Goal: Task Accomplishment & Management: Use online tool/utility

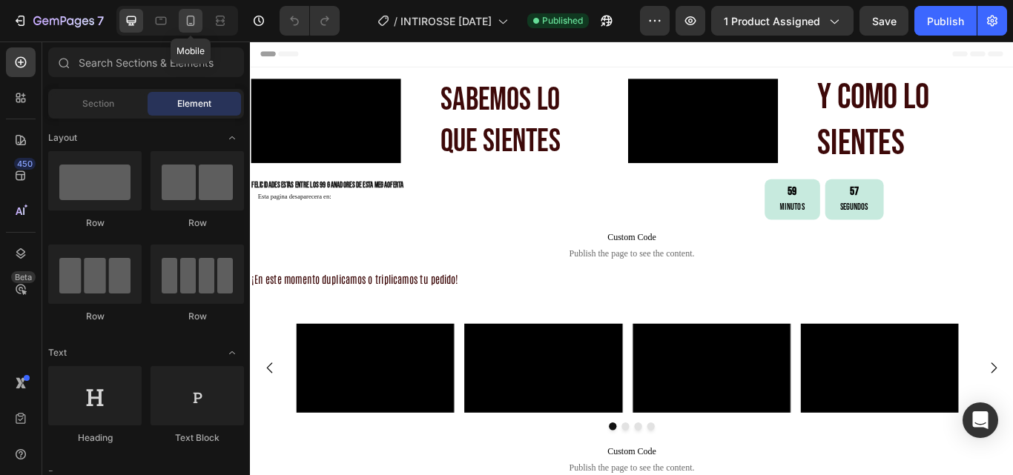
click at [198, 26] on icon at bounding box center [190, 20] width 15 height 15
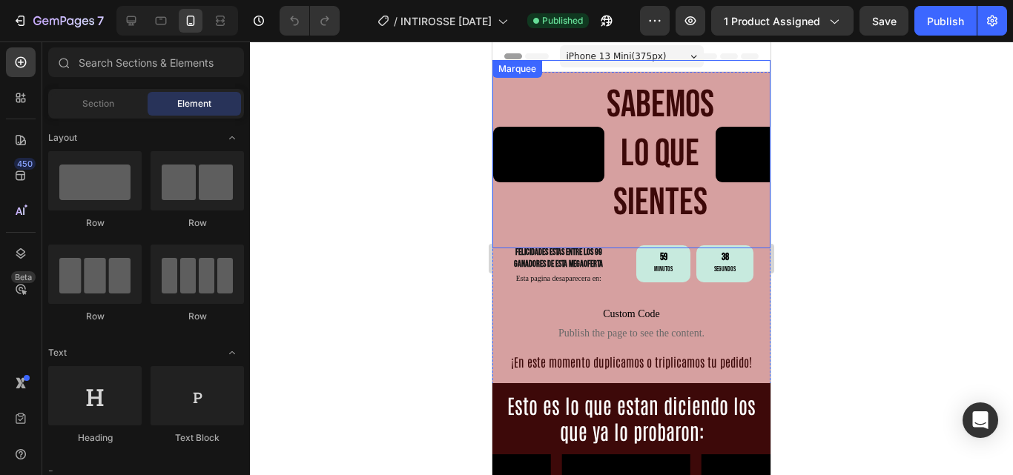
click at [682, 71] on div "Video Sabemos lo que sientes Heading Video Y COMO LO SIENTES Heading Video Sabe…" at bounding box center [631, 154] width 278 height 188
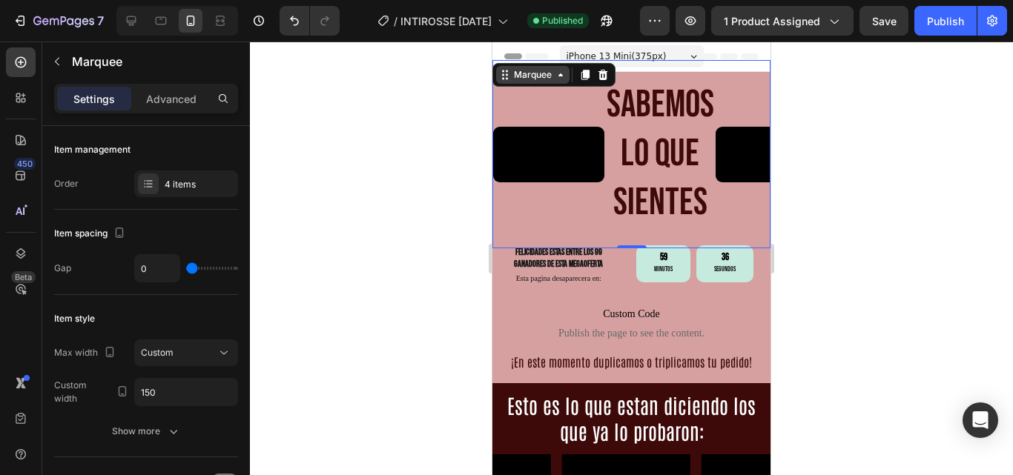
click at [561, 80] on icon at bounding box center [561, 75] width 12 height 12
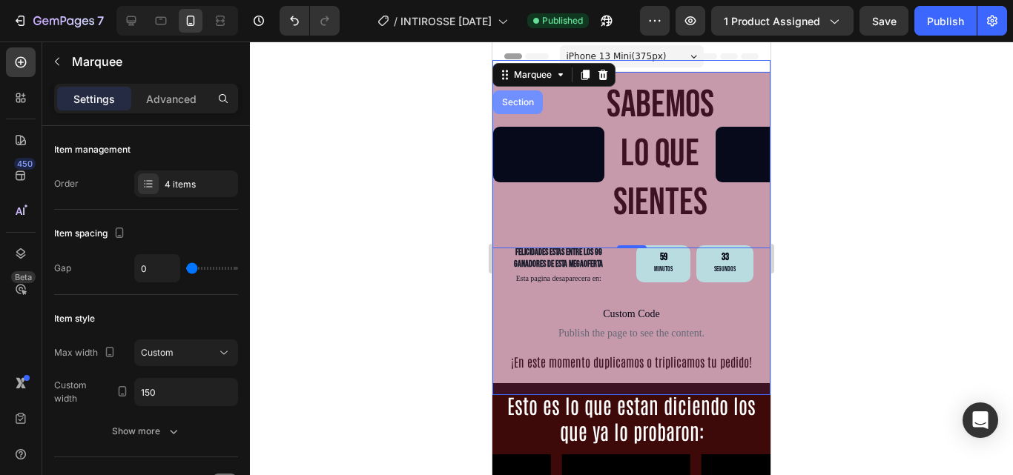
click at [527, 105] on div "Section" at bounding box center [518, 102] width 38 height 9
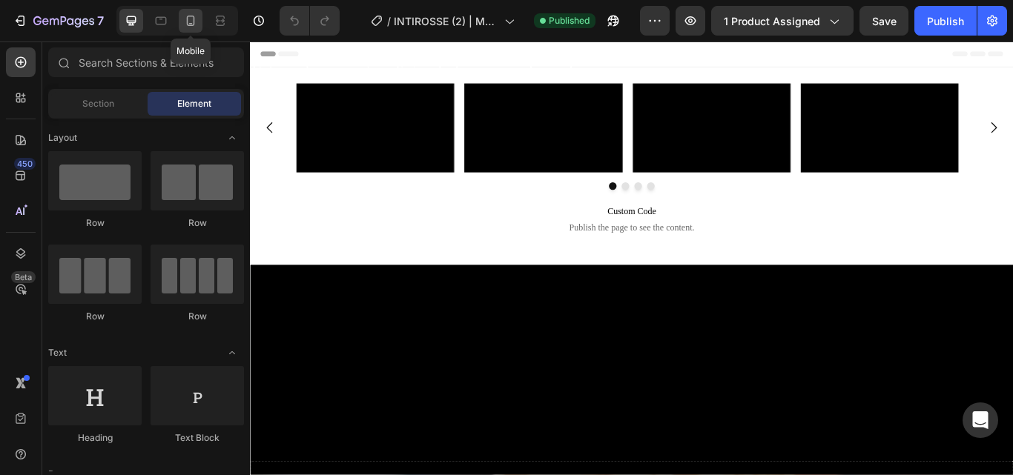
click at [194, 21] on icon at bounding box center [191, 21] width 8 height 10
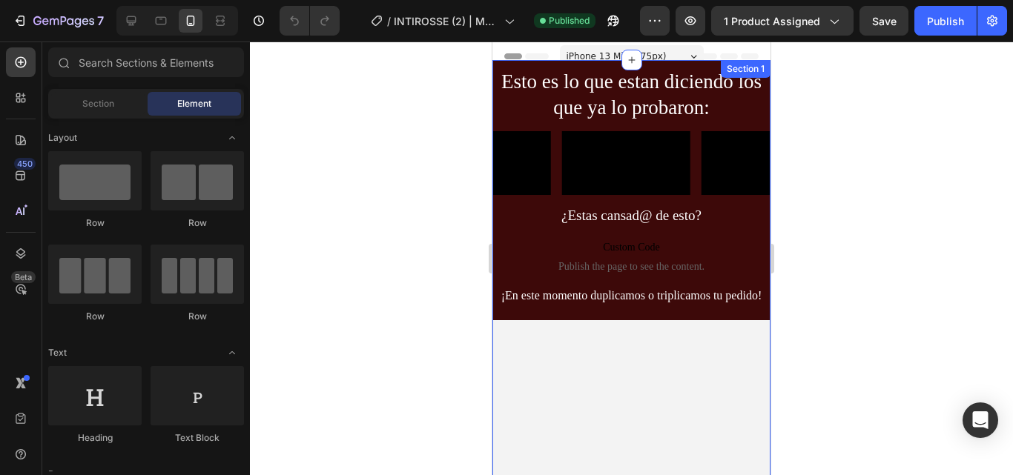
click at [653, 66] on div "Esto es lo que estan diciendo los que ya lo probaron: Heading Video Video Video…" at bounding box center [631, 375] width 278 height 631
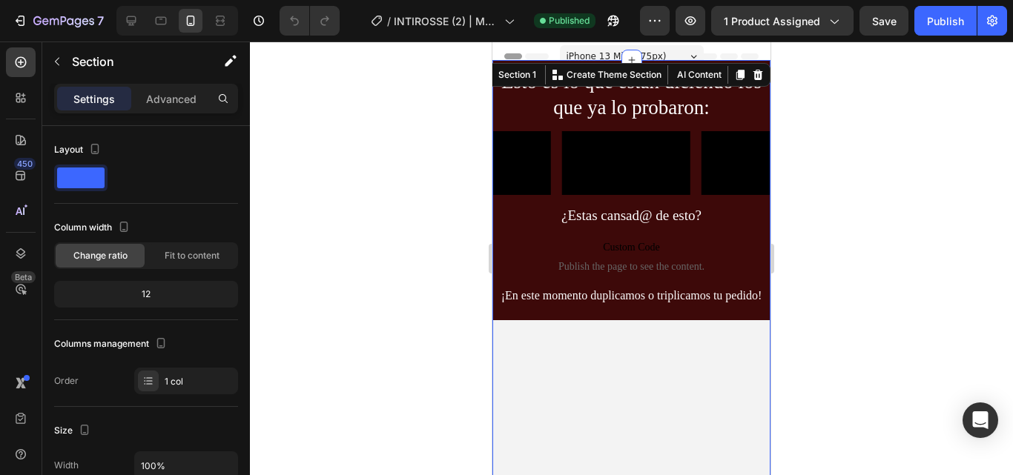
click at [890, 125] on div at bounding box center [631, 259] width 763 height 434
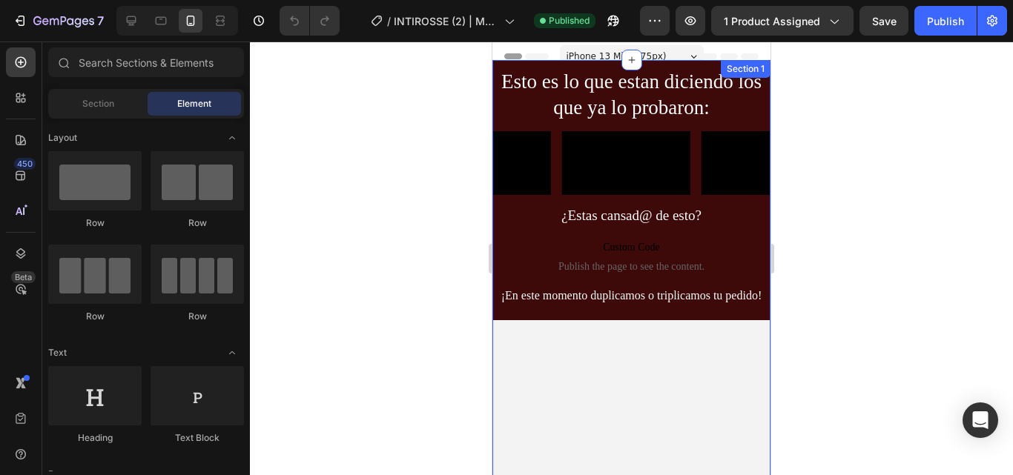
click at [674, 60] on div "Esto es lo que estan diciendo los que ya lo probaron: Heading Video Video Video…" at bounding box center [631, 375] width 278 height 631
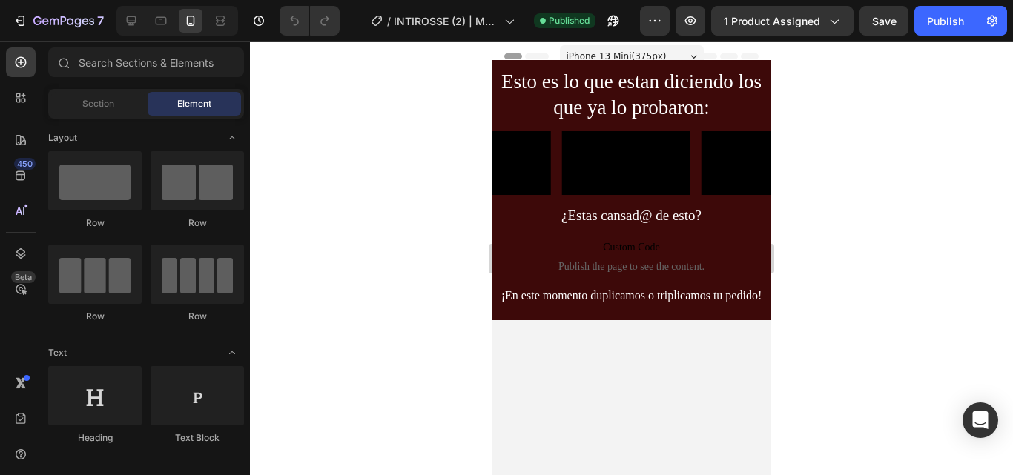
click at [725, 52] on div "Header" at bounding box center [631, 57] width 254 height 30
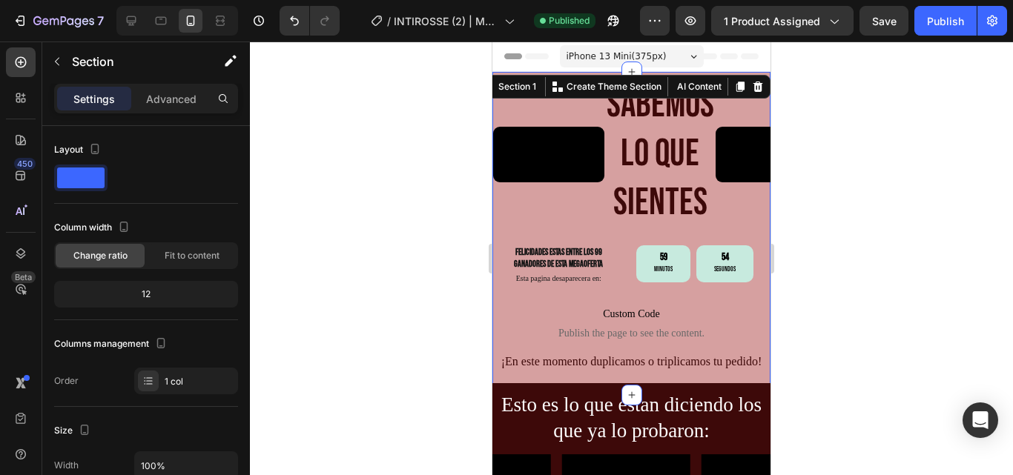
click at [865, 231] on div at bounding box center [631, 259] width 763 height 434
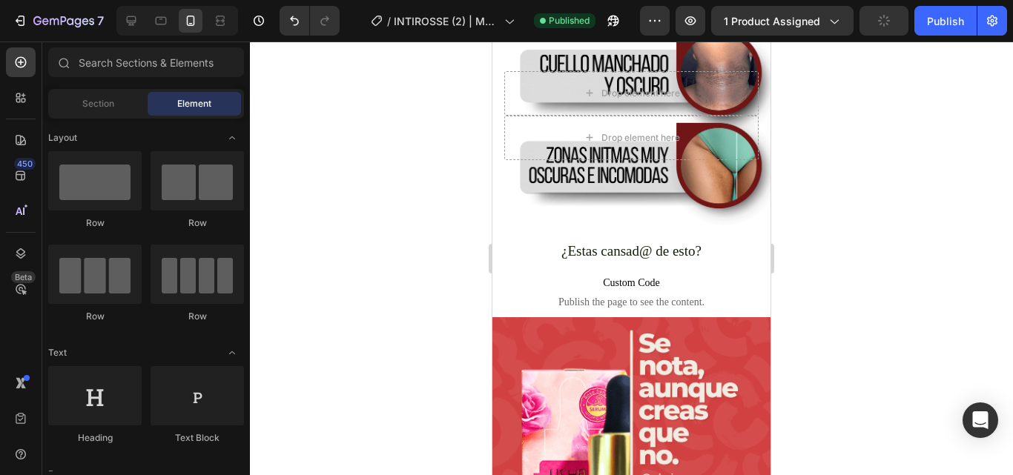
scroll to position [1353, 0]
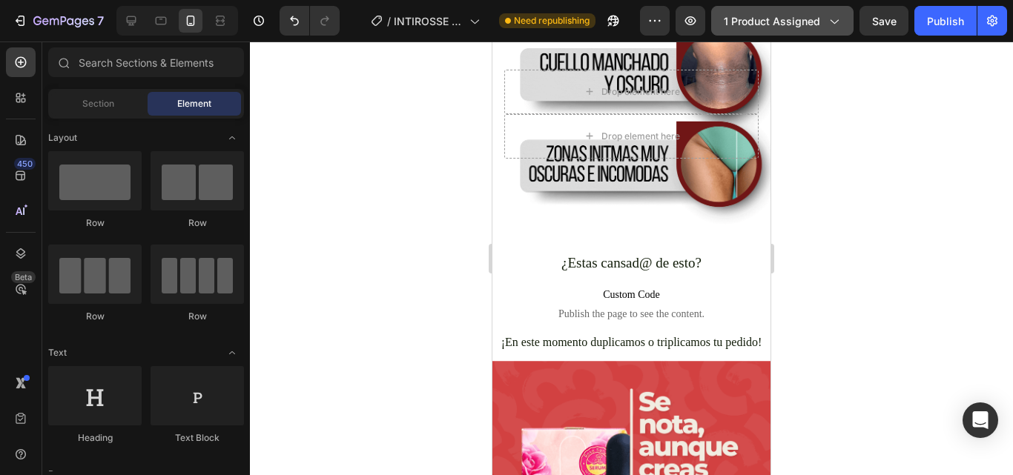
click at [798, 27] on span "1 product assigned" at bounding box center [772, 21] width 96 height 16
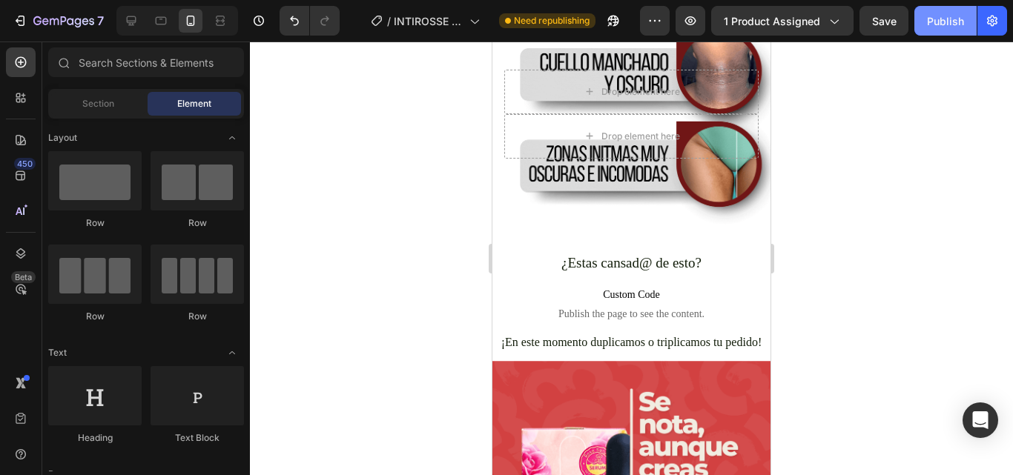
click at [918, 21] on button "Publish" at bounding box center [945, 21] width 62 height 30
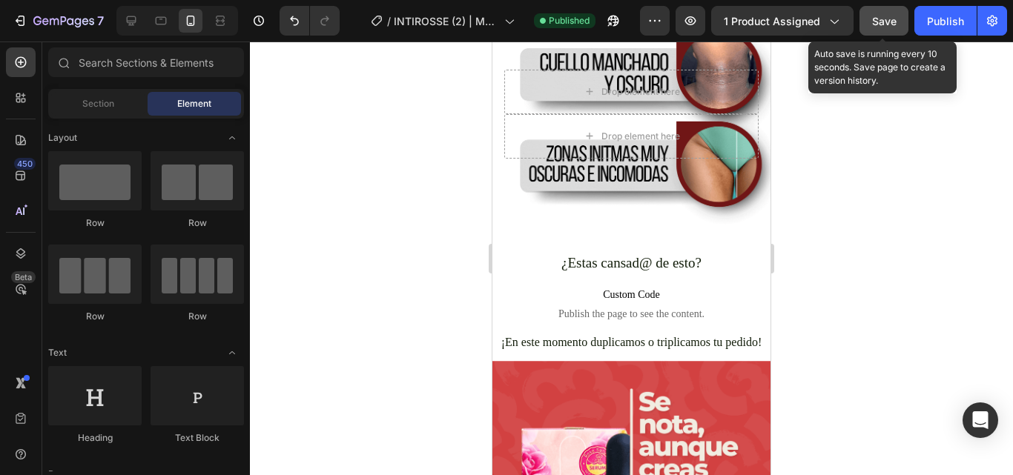
click at [888, 18] on span "Save" at bounding box center [884, 21] width 24 height 13
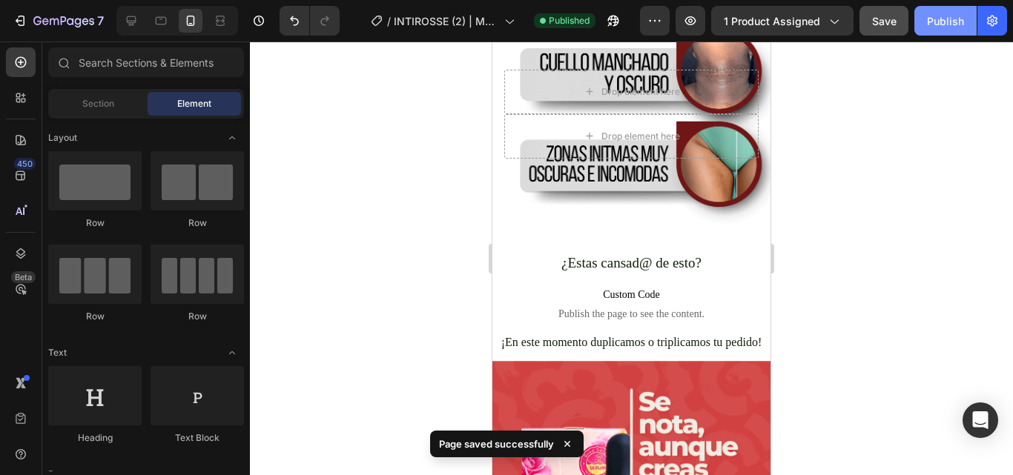
click at [938, 26] on div "Publish" at bounding box center [945, 21] width 37 height 16
